Goal: Task Accomplishment & Management: Manage account settings

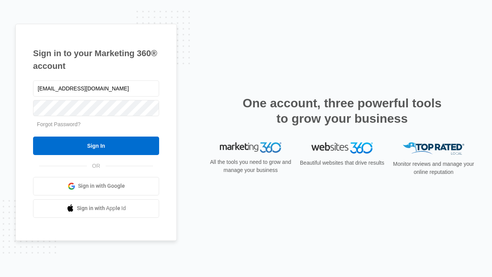
type input "[EMAIL_ADDRESS][DOMAIN_NAME]"
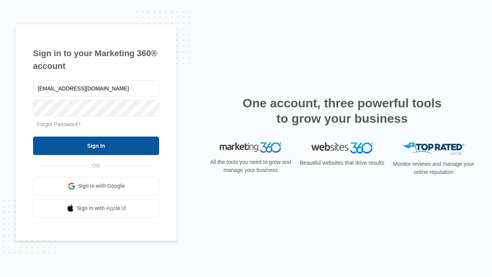
click at [96, 145] on input "Sign In" at bounding box center [96, 146] width 126 height 18
